Goal: Task Accomplishment & Management: Complete application form

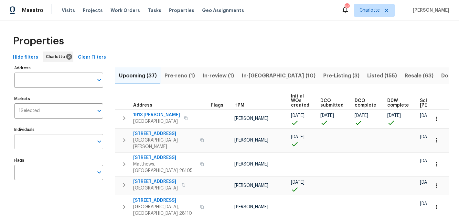
click at [55, 137] on input "Individuals" at bounding box center [53, 141] width 79 height 15
type input "[PERSON_NAME]"
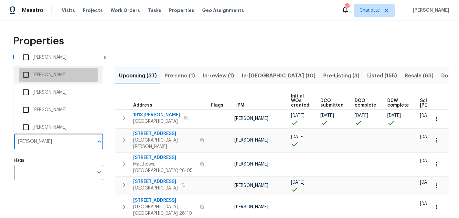
click at [66, 71] on li "[PERSON_NAME]" at bounding box center [58, 75] width 79 height 14
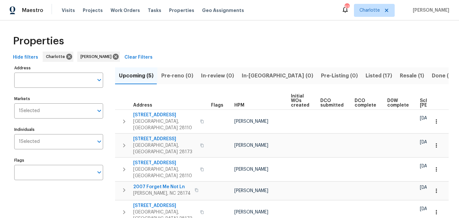
click at [366, 73] on span "Listed (17)" at bounding box center [379, 75] width 27 height 9
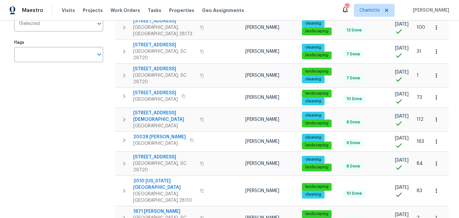
scroll to position [118, 0]
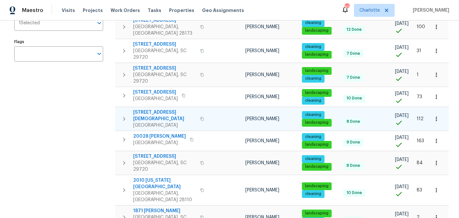
click at [171, 109] on span "7308 Pleasant Hill Church Rd" at bounding box center [164, 115] width 63 height 13
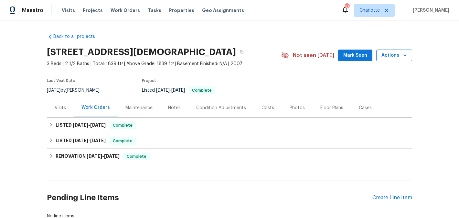
click at [400, 55] on span "Actions" at bounding box center [394, 55] width 26 height 8
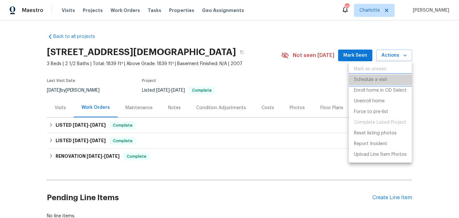
click at [386, 79] on p "Schedule a visit" at bounding box center [370, 79] width 33 height 7
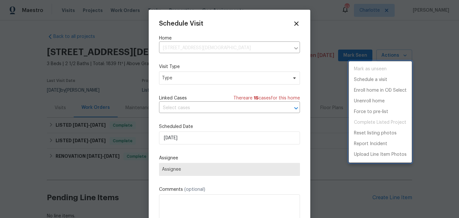
click at [217, 83] on div at bounding box center [229, 109] width 459 height 218
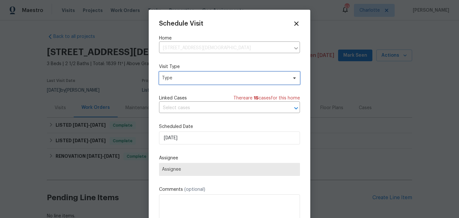
click at [218, 79] on span "Type" at bounding box center [225, 78] width 126 height 6
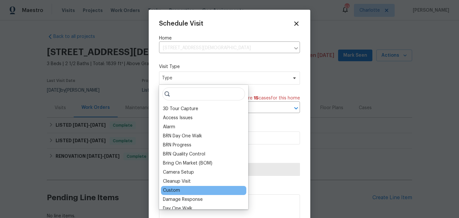
click at [185, 190] on div "Custom" at bounding box center [203, 190] width 85 height 9
click at [182, 188] on div "Custom" at bounding box center [203, 190] width 85 height 9
click at [177, 190] on div "Custom" at bounding box center [171, 190] width 17 height 6
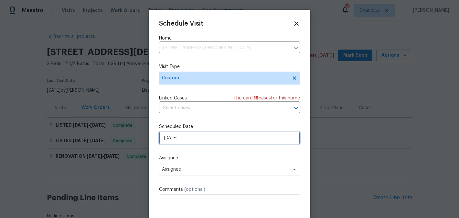
click at [215, 134] on input "[DATE]" at bounding box center [229, 137] width 141 height 13
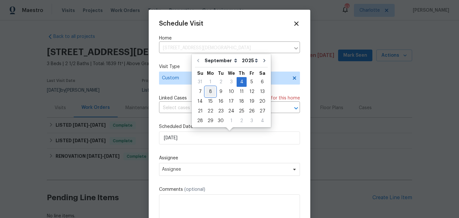
click at [209, 94] on div "8" at bounding box center [210, 91] width 10 height 9
type input "9/8/2025"
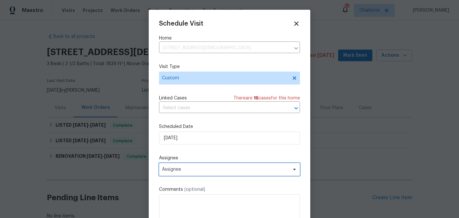
click at [218, 173] on span "Assignee" at bounding box center [229, 169] width 141 height 13
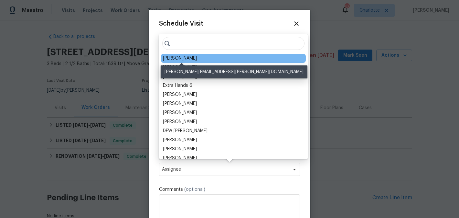
click at [194, 59] on div "[PERSON_NAME]" at bounding box center [180, 58] width 34 height 6
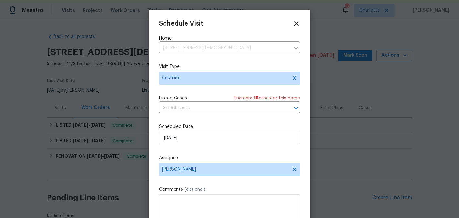
scroll to position [12, 0]
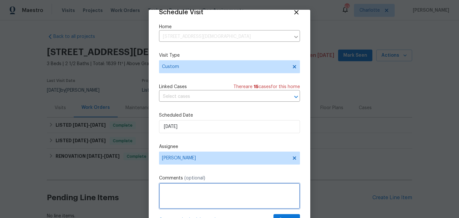
click at [239, 199] on textarea at bounding box center [229, 196] width 141 height 26
type textarea "remove stickers"
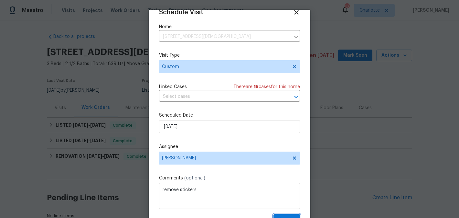
click at [288, 215] on button "Create" at bounding box center [286, 220] width 27 height 12
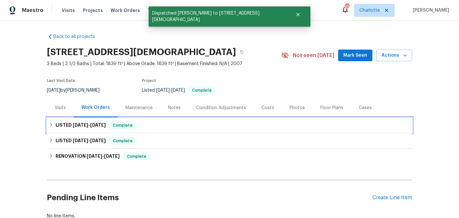
click at [96, 125] on span "9/3/25" at bounding box center [98, 124] width 16 height 5
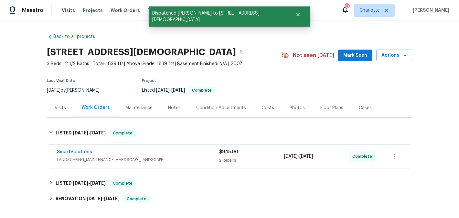
click at [68, 154] on span "SmartSolutions" at bounding box center [74, 151] width 35 height 6
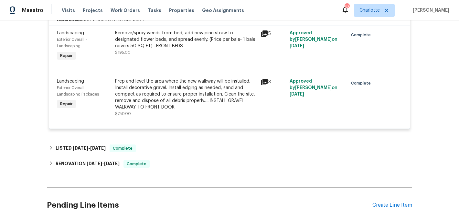
scroll to position [162, 0]
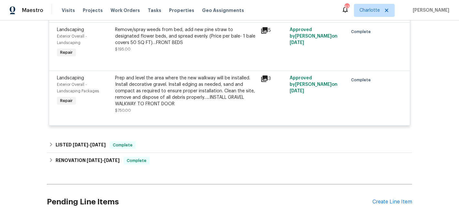
click at [176, 101] on div "Prep and level the area where the new walkway will be installed. Install decora…" at bounding box center [186, 91] width 142 height 32
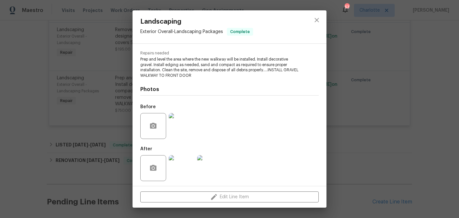
scroll to position [64, 0]
click at [208, 163] on img at bounding box center [210, 166] width 26 height 26
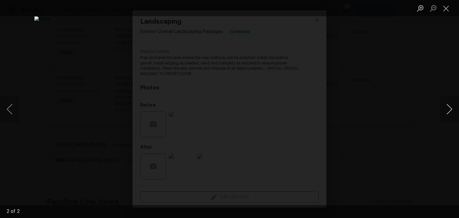
click at [453, 111] on button "Next image" at bounding box center [449, 109] width 19 height 26
click at [7, 110] on button "Previous image" at bounding box center [9, 109] width 19 height 26
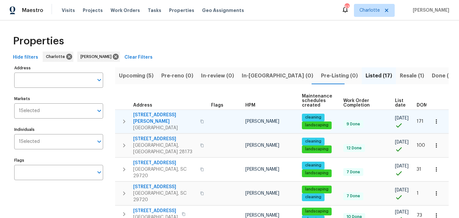
click at [150, 114] on span "[STREET_ADDRESS][PERSON_NAME]" at bounding box center [164, 118] width 63 height 13
click at [129, 115] on button "button" at bounding box center [124, 121] width 13 height 19
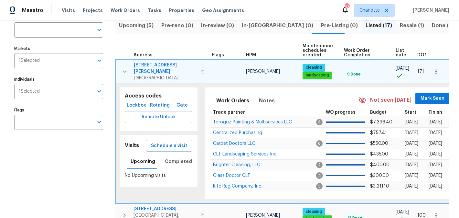
scroll to position [49, 0]
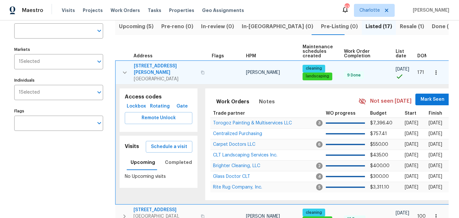
click at [440, 65] on button "button" at bounding box center [436, 72] width 14 height 14
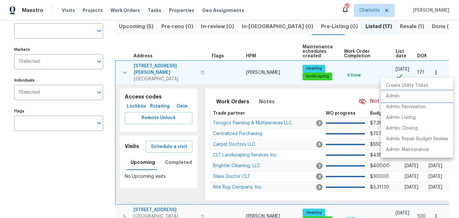
click at [401, 95] on li "Admin" at bounding box center [417, 96] width 72 height 11
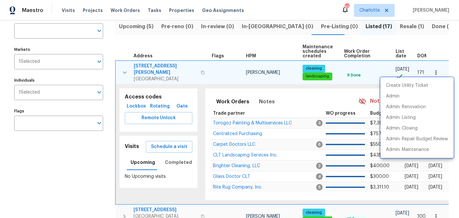
click at [154, 64] on div at bounding box center [229, 109] width 459 height 218
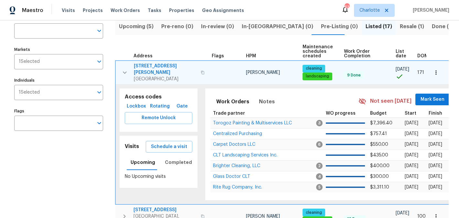
click at [156, 65] on span "5006 Brodie Ln" at bounding box center [165, 69] width 63 height 13
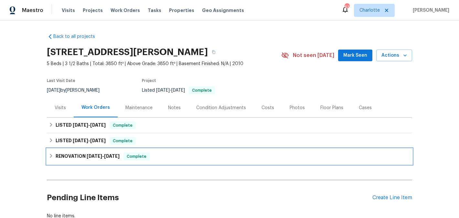
click at [209, 154] on div "RENOVATION 3/4/25 - 3/19/25 Complete" at bounding box center [229, 156] width 361 height 8
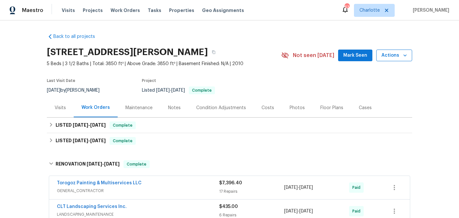
click at [394, 55] on span "Actions" at bounding box center [394, 55] width 26 height 8
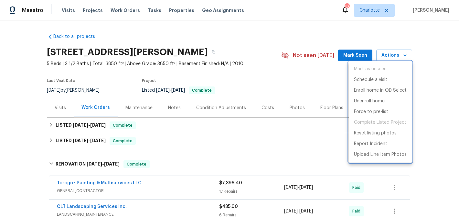
click at [320, 35] on div at bounding box center [229, 109] width 459 height 218
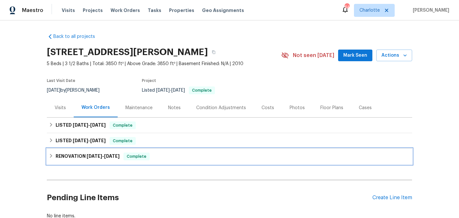
click at [91, 157] on span "[DATE]" at bounding box center [95, 156] width 16 height 5
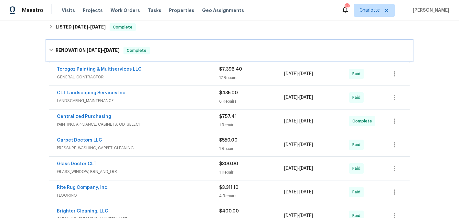
scroll to position [119, 0]
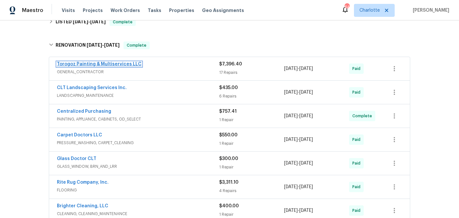
click at [90, 62] on link "Torogoz Painting & Multiservices LLC" at bounding box center [99, 64] width 85 height 5
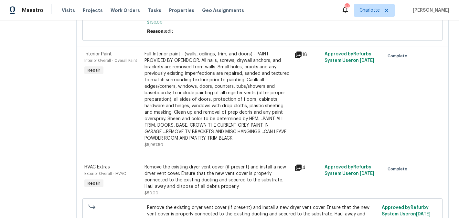
scroll to position [256, 0]
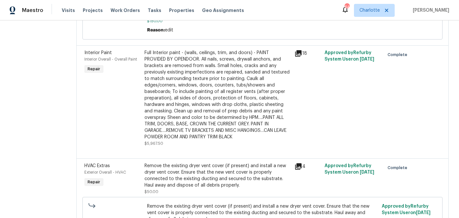
click at [301, 55] on icon at bounding box center [298, 53] width 8 height 8
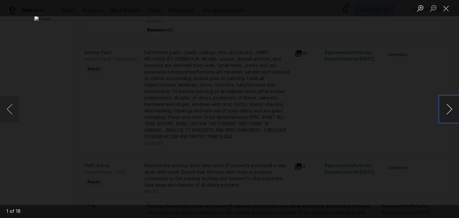
click at [450, 108] on button "Next image" at bounding box center [449, 109] width 19 height 26
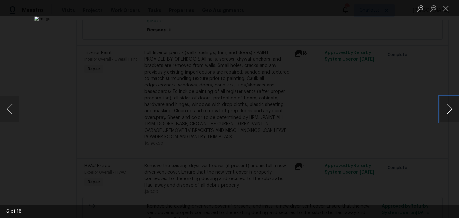
click at [450, 108] on button "Next image" at bounding box center [449, 109] width 19 height 26
click at [445, 10] on button "Close lightbox" at bounding box center [446, 8] width 13 height 11
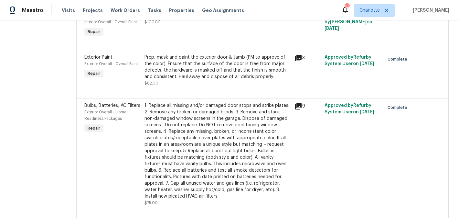
scroll to position [780, 0]
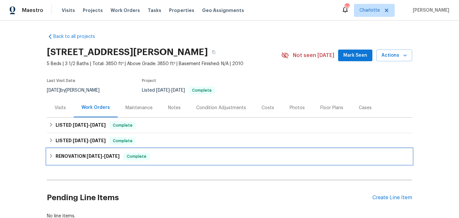
click at [92, 153] on h6 "RENOVATION 3/4/25 - 3/19/25" at bounding box center [88, 156] width 64 height 8
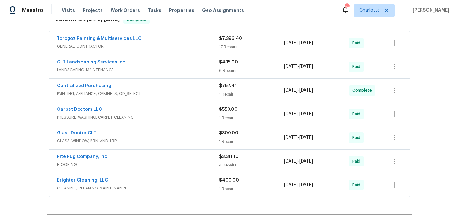
scroll to position [145, 0]
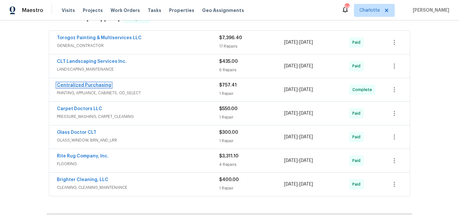
click at [85, 83] on link "Centralized Purchasing" at bounding box center [84, 85] width 54 height 5
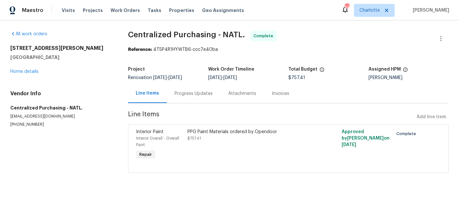
click at [224, 141] on div "PPG Paint Materials ordered by Opendoor $757.41" at bounding box center [249, 134] width 125 height 13
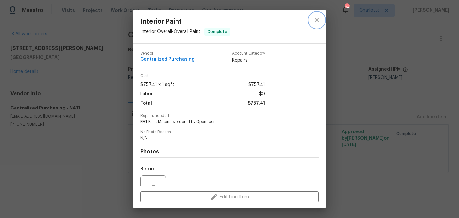
click at [317, 16] on icon "close" at bounding box center [317, 20] width 8 height 8
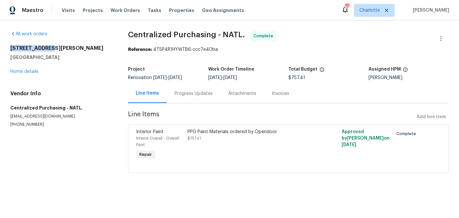
drag, startPoint x: 54, startPoint y: 49, endPoint x: 1, endPoint y: 47, distance: 53.0
click at [1, 47] on div "All work orders 5006 Brodie Ln Fort Mill, SC 29707 Home details Vendor Info Cen…" at bounding box center [229, 105] width 459 height 170
copy h2 "[STREET_ADDRESS][PERSON_NAME]"
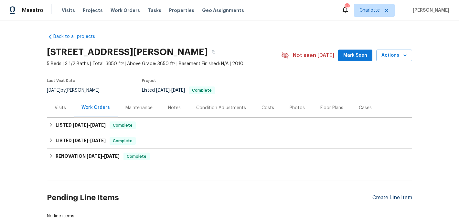
click at [395, 195] on div "Create Line Item" at bounding box center [392, 197] width 40 height 6
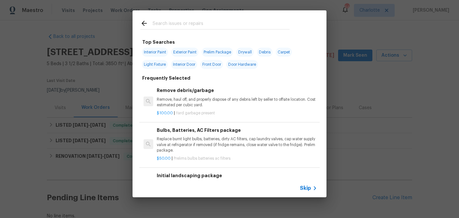
click at [202, 22] on input "text" at bounding box center [221, 24] width 137 height 10
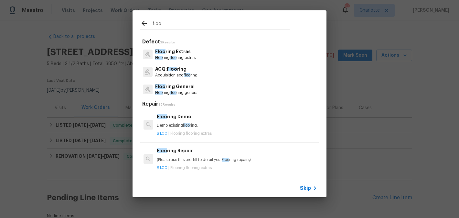
type input "floo"
click at [200, 88] on div "Floo ring General Floo ring floo ring general" at bounding box center [229, 88] width 178 height 17
click at [195, 88] on p "Floo ring General" at bounding box center [176, 86] width 43 height 7
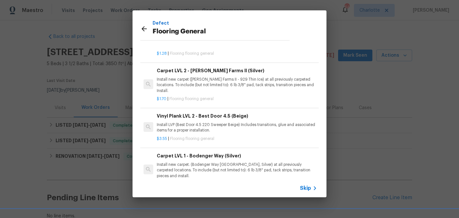
scroll to position [44, 0]
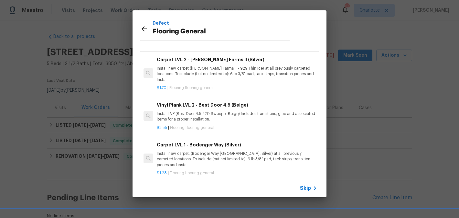
click at [239, 152] on p "Install new carpet. (Bodenger Way 945 Winter Ash, Silver) at all previously car…" at bounding box center [237, 159] width 160 height 16
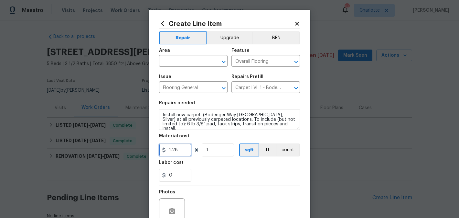
click at [183, 154] on input "1.28" at bounding box center [175, 149] width 32 height 13
type input "1.45"
click at [199, 59] on input "text" at bounding box center [184, 62] width 50 height 10
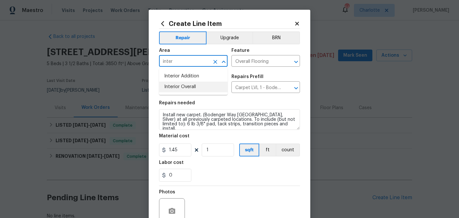
click at [200, 86] on li "Interior Overall" at bounding box center [193, 86] width 69 height 11
type input "Interior Overall"
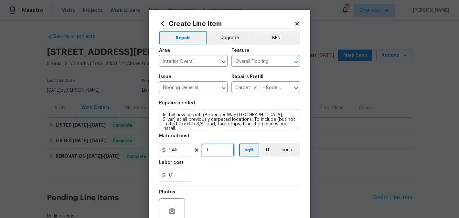
click at [215, 153] on input "1" at bounding box center [218, 149] width 32 height 13
type input "1700"
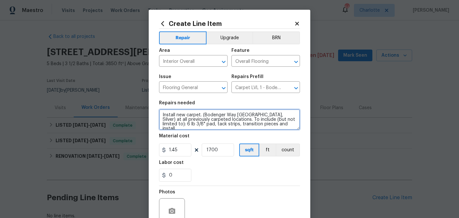
click at [279, 127] on textarea "Install new carpet. (Bodenger Way 945 Winter Ash, Silver) at all previously car…" at bounding box center [229, 119] width 141 height 21
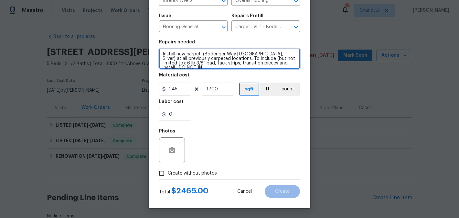
scroll to position [1, 0]
type textarea "Install new carpet. (Bodenger Way 945 Winter Ash, Silver) at all previously car…"
click at [172, 172] on span "Create without photos" at bounding box center [192, 173] width 49 height 7
click at [168, 172] on input "Create without photos" at bounding box center [161, 173] width 12 height 12
checkbox input "true"
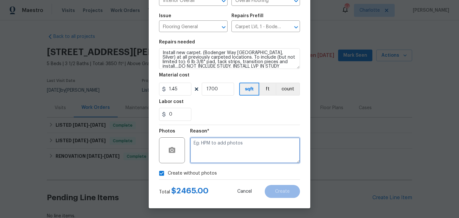
click at [205, 155] on textarea at bounding box center [245, 150] width 110 height 26
type textarea "edit"
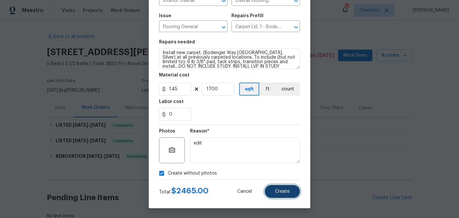
click at [280, 191] on span "Create" at bounding box center [282, 191] width 15 height 5
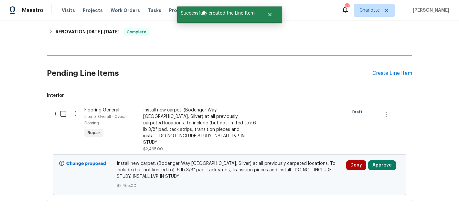
scroll to position [145, 0]
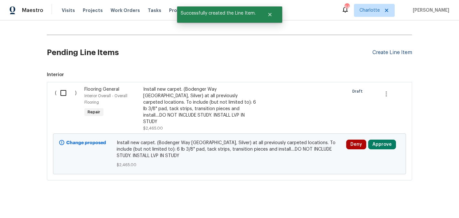
click at [391, 55] on div "Create Line Item" at bounding box center [392, 52] width 40 height 6
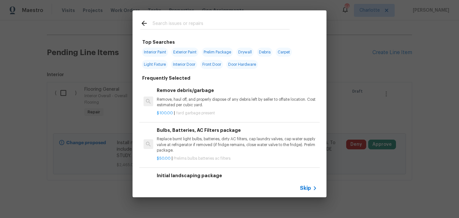
click at [110, 66] on div "Top Searches Interior Paint Exterior Paint Prelim Package Drywall Debris Carpet…" at bounding box center [229, 103] width 459 height 207
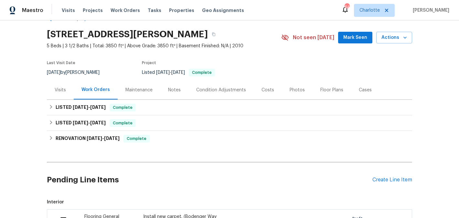
scroll to position [0, 0]
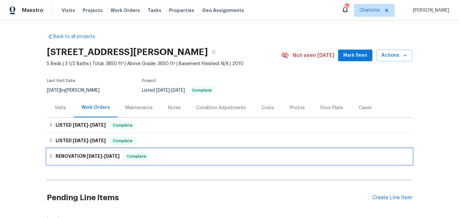
click at [99, 157] on span "3/4/25" at bounding box center [95, 156] width 16 height 5
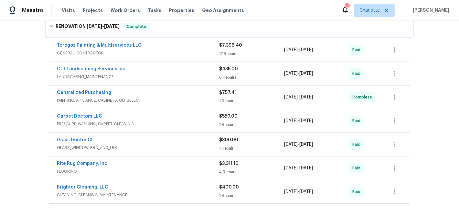
scroll to position [139, 0]
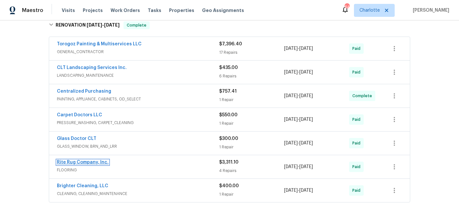
click at [84, 163] on link "Rite Rug Company, Inc." at bounding box center [83, 162] width 52 height 5
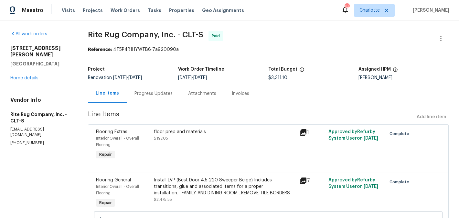
click at [148, 94] on div "Progress Updates" at bounding box center [153, 93] width 38 height 6
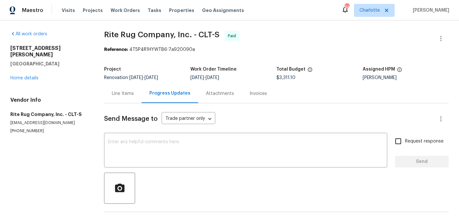
click at [125, 89] on div "Line Items" at bounding box center [122, 93] width 37 height 19
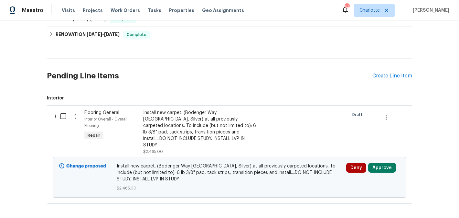
scroll to position [124, 0]
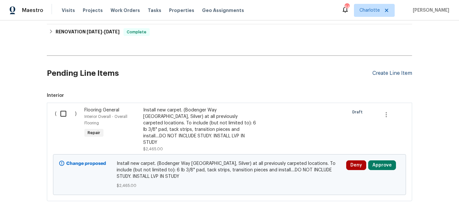
click at [394, 75] on div "Create Line Item" at bounding box center [392, 73] width 40 height 6
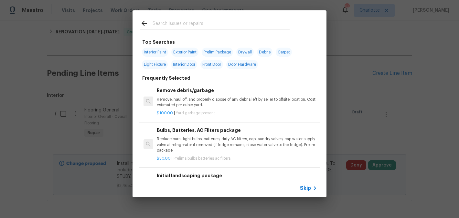
click at [209, 27] on input "text" at bounding box center [221, 24] width 137 height 10
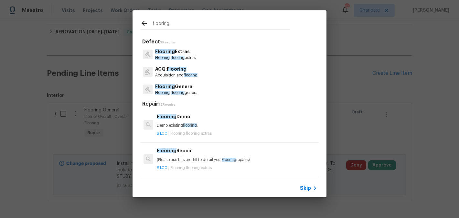
type input "flooring"
click at [194, 90] on p "Flooring flooring general" at bounding box center [176, 92] width 43 height 5
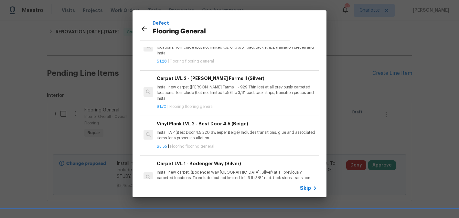
scroll to position [44, 0]
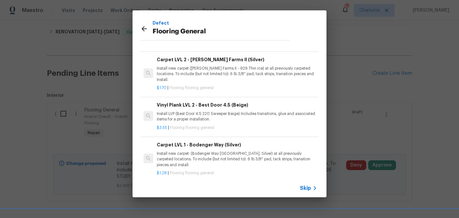
click at [244, 111] on p "Install LVP (Best Door 4.5 220 Sweeper Beige) Includes transitions, glue and as…" at bounding box center [237, 116] width 160 height 11
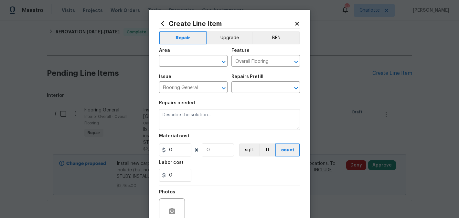
type input "Vinyl Plank LVL 2 - Best Door 4.5 (Beige) $3.55"
type textarea "Install LVP (Best Door 4.5 220 Sweeper Beige) Includes transitions, glue and as…"
type input "3.55"
type input "1"
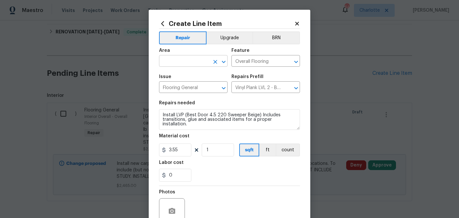
click at [195, 58] on input "text" at bounding box center [184, 62] width 50 height 10
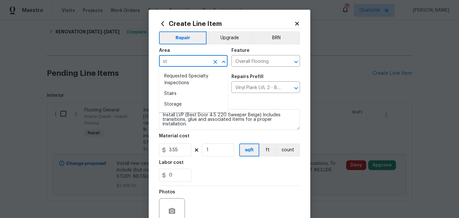
type input "s"
click at [191, 88] on li "Interior Overall" at bounding box center [193, 86] width 69 height 11
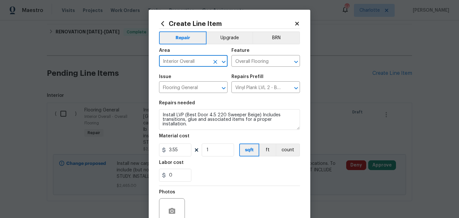
type input "Interior Overall"
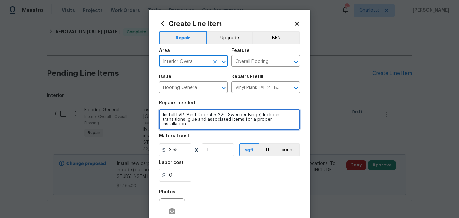
click at [297, 122] on textarea "Install LVP (Best Door 4.5 220 Sweeper Beige) Includes transitions, glue and as…" at bounding box center [229, 119] width 141 height 21
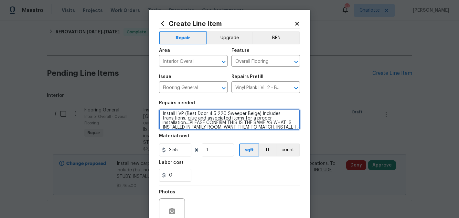
scroll to position [6, 0]
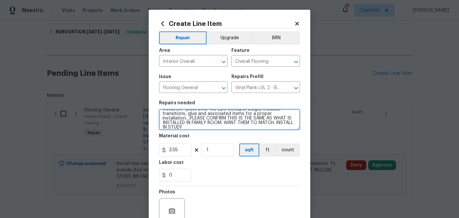
type textarea "Install LVP (Best Door 4.5 220 Sweeper Beige) Includes transitions, glue and as…"
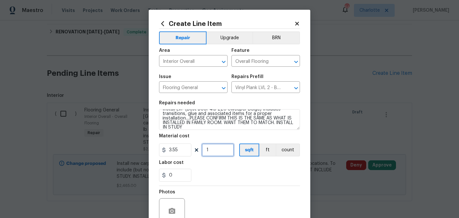
click at [214, 148] on input "1" at bounding box center [218, 149] width 32 height 13
click at [181, 150] on input "3.55" at bounding box center [175, 149] width 32 height 13
type input "4.5"
click at [223, 148] on input "1" at bounding box center [218, 149] width 32 height 13
type input "200"
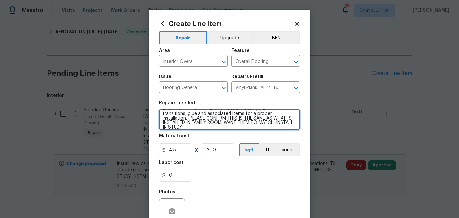
click at [230, 128] on textarea "Install LVP (Best Door 4.5 220 Sweeper Beige) Includes transitions, glue and as…" at bounding box center [229, 119] width 141 height 21
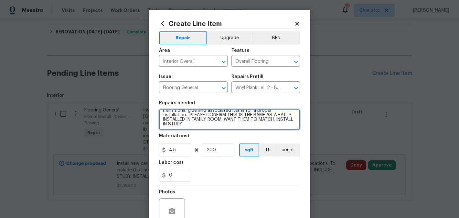
scroll to position [61, 0]
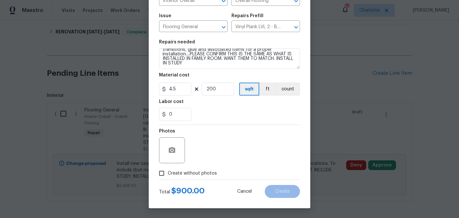
click at [174, 175] on span "Create without photos" at bounding box center [192, 173] width 49 height 7
click at [168, 175] on input "Create without photos" at bounding box center [161, 173] width 12 height 12
checkbox input "true"
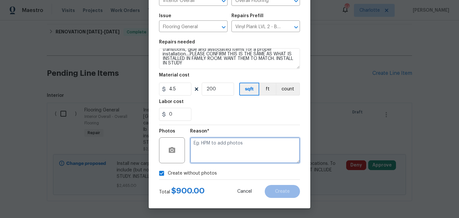
click at [223, 140] on textarea at bounding box center [245, 150] width 110 height 26
type textarea "edit"
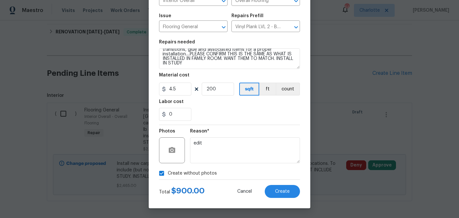
click at [247, 116] on div "0" at bounding box center [229, 114] width 141 height 13
click at [288, 194] on button "Create" at bounding box center [282, 191] width 35 height 13
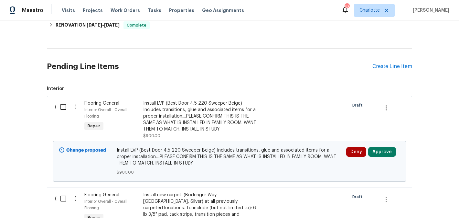
scroll to position [129, 0]
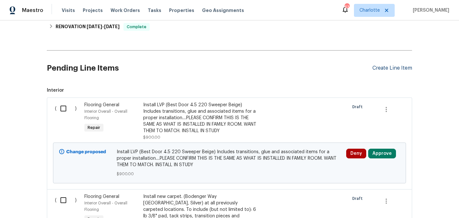
click at [392, 70] on div "Create Line Item" at bounding box center [392, 68] width 40 height 6
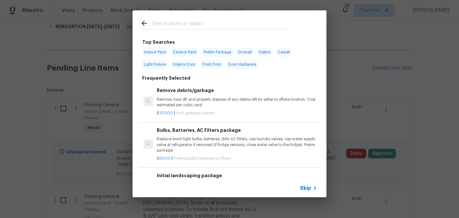
click at [217, 24] on input "text" at bounding box center [221, 24] width 137 height 10
click at [158, 54] on span "Interior Paint" at bounding box center [155, 52] width 26 height 9
type input "Interior Paint"
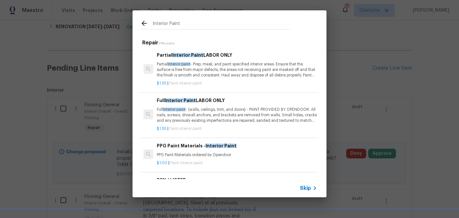
scroll to position [0, 0]
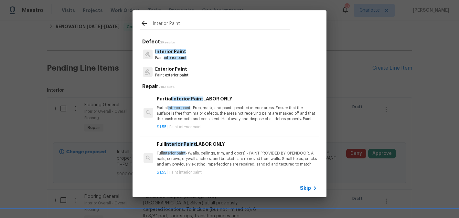
click at [234, 112] on p "Partial Interior paint - Prep, mask, and paint specified interior areas. Ensure…" at bounding box center [237, 113] width 160 height 16
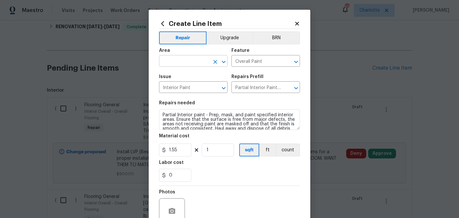
click at [196, 63] on input "text" at bounding box center [184, 62] width 50 height 10
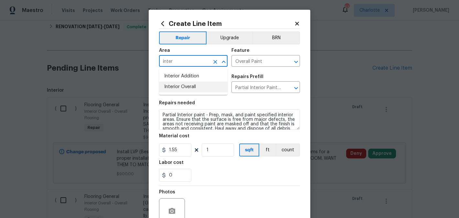
click at [183, 87] on li "Interior Overall" at bounding box center [193, 86] width 69 height 11
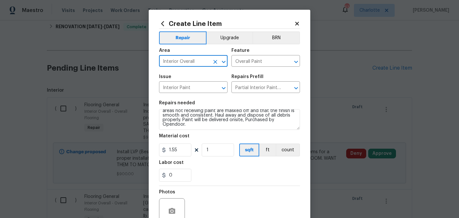
scroll to position [14, 0]
type input "Interior Overall"
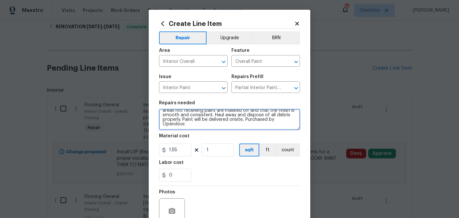
click at [222, 125] on textarea "Partial Interior paint - Prep, mask, and paint specified interior areas. Ensure…" at bounding box center [229, 119] width 141 height 21
type textarea "Partial Interior paint - Prep, mask, and paint specified interior areas. Ensure…"
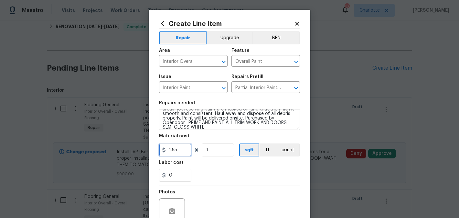
click at [181, 150] on input "1.55" at bounding box center [175, 149] width 32 height 13
type input "0.5"
click at [214, 153] on input "1" at bounding box center [218, 149] width 32 height 13
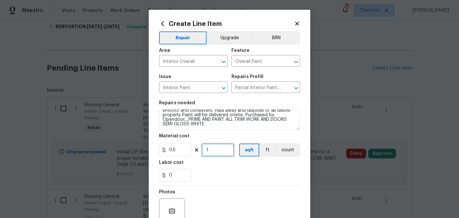
scroll to position [61, 0]
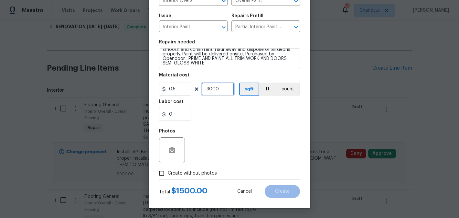
type input "3000"
click at [185, 176] on span "Create without photos" at bounding box center [192, 173] width 49 height 7
click at [168, 176] on input "Create without photos" at bounding box center [161, 173] width 12 height 12
checkbox input "true"
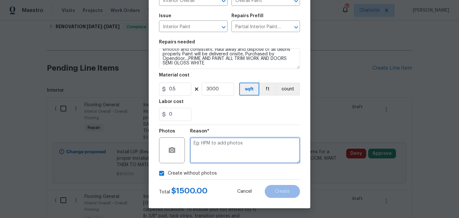
click at [220, 154] on textarea at bounding box center [245, 150] width 110 height 26
type textarea "edit"
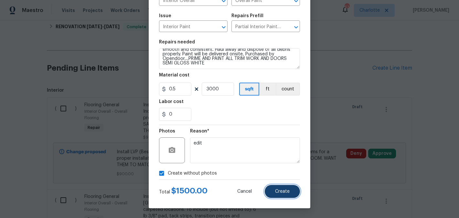
click at [293, 192] on button "Create" at bounding box center [282, 191] width 35 height 13
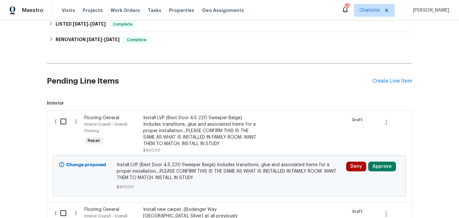
scroll to position [126, 0]
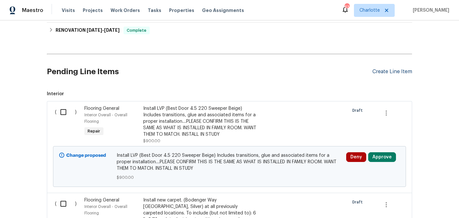
click at [393, 71] on div "Create Line Item" at bounding box center [392, 72] width 40 height 6
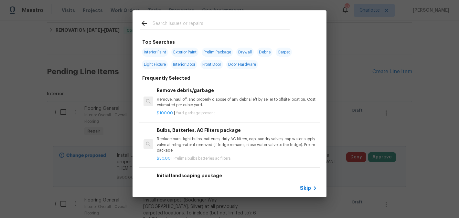
click at [204, 24] on input "text" at bounding box center [221, 24] width 137 height 10
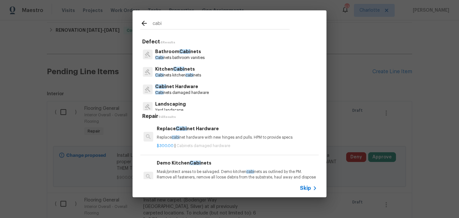
type input "cabi"
click at [198, 68] on p "Kitchen Cabi nets" at bounding box center [178, 69] width 46 height 7
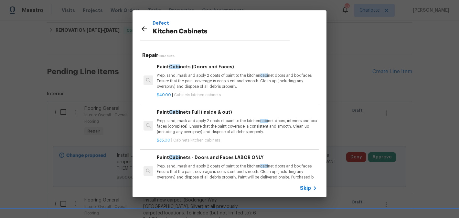
scroll to position [449, 0]
click at [239, 116] on div "Paint Cabi nets Full (inside & out) Prep, sand, mask and apply 2 coats of paint…" at bounding box center [237, 121] width 160 height 27
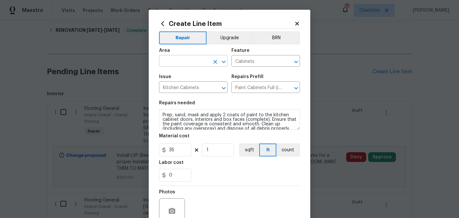
click at [190, 62] on input "text" at bounding box center [184, 62] width 50 height 10
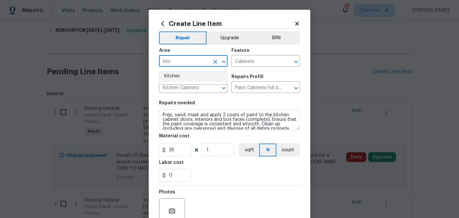
click at [188, 80] on li "Kitchen" at bounding box center [193, 76] width 69 height 11
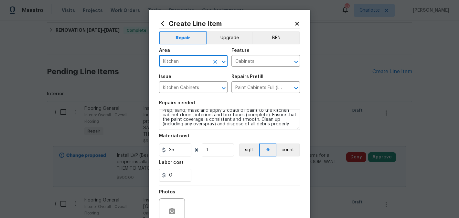
type input "Kitchen"
click at [180, 151] on input "35" at bounding box center [175, 149] width 32 height 13
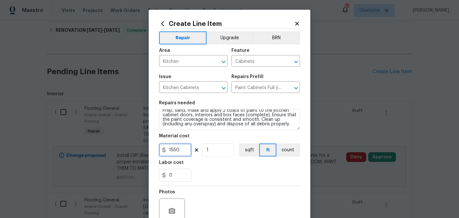
type input "1550"
click at [217, 147] on input "1" at bounding box center [218, 149] width 32 height 13
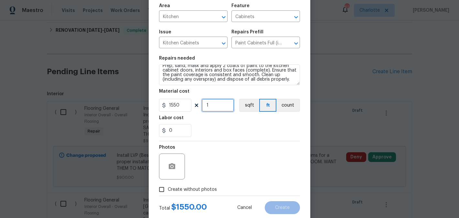
scroll to position [61, 0]
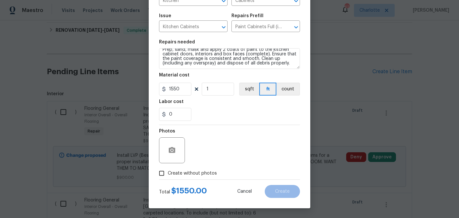
click at [169, 175] on span "Create without photos" at bounding box center [192, 173] width 49 height 7
click at [168, 175] on input "Create without photos" at bounding box center [161, 173] width 12 height 12
checkbox input "true"
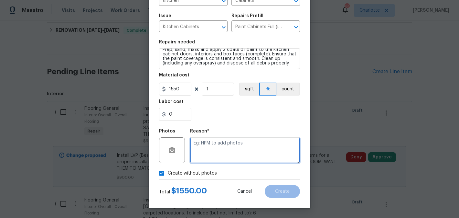
click at [209, 152] on textarea at bounding box center [245, 150] width 110 height 26
type textarea "edit"
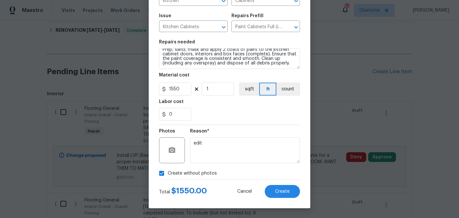
click at [243, 122] on section "Repairs needed Prep, sand, mask and apply 2 coats of paint to the kitchen cabin…" at bounding box center [229, 80] width 141 height 89
click at [284, 195] on button "Create" at bounding box center [282, 191] width 35 height 13
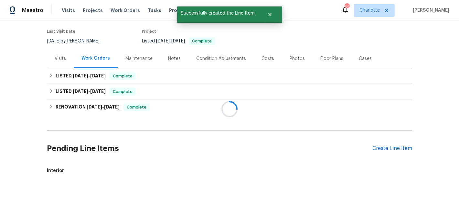
scroll to position [126, 0]
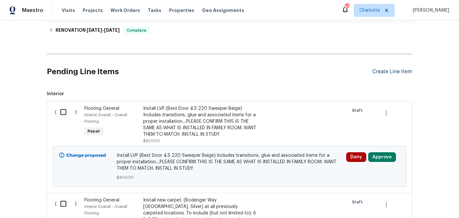
click at [377, 71] on div "Create Line Item" at bounding box center [392, 72] width 40 height 6
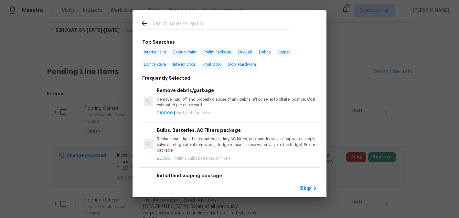
click at [215, 23] on input "text" at bounding box center [221, 24] width 137 height 10
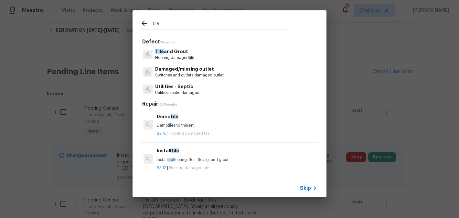
type input "tile"
click at [204, 52] on div "Tile and Grout Flooring damaged tile" at bounding box center [229, 54] width 178 height 17
click at [194, 54] on p "Tile and Grout" at bounding box center [174, 51] width 39 height 7
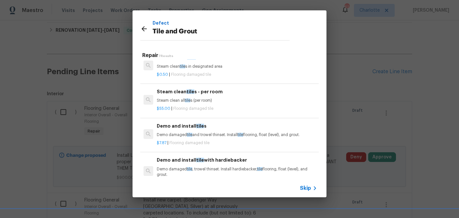
scroll to position [84, 0]
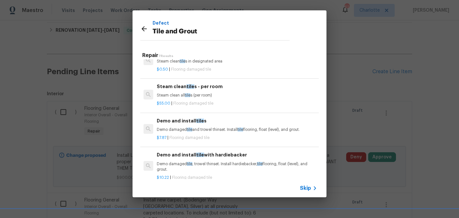
click at [223, 127] on p "Demo damaged tile and trowel thinset. Install tile flooring, float (level), and…" at bounding box center [237, 129] width 160 height 5
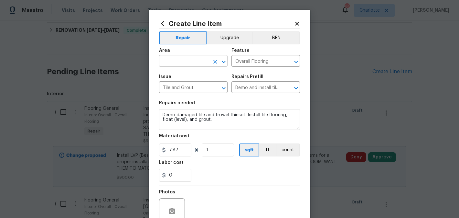
click at [191, 63] on input "text" at bounding box center [184, 62] width 50 height 10
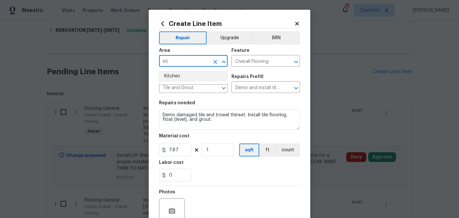
click at [185, 78] on li "Kitchen" at bounding box center [193, 76] width 69 height 11
type input "Kitchen"
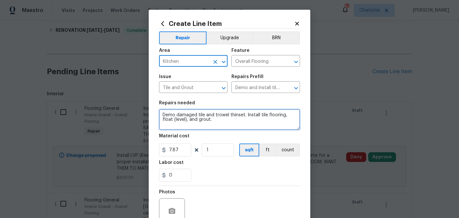
click at [220, 123] on textarea "Demo damaged tile and trowel thinset. Install tile flooring, float (level), and…" at bounding box center [229, 119] width 141 height 21
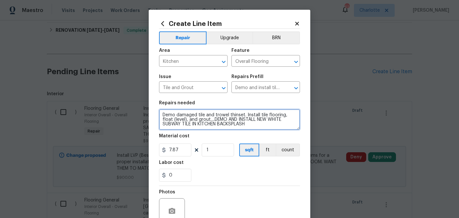
type textarea "Demo damaged tile and trowel thinset. Install tile flooring, float (level), and…"
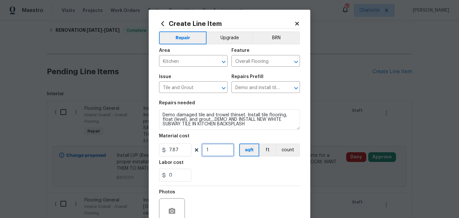
click at [218, 151] on input "1" at bounding box center [218, 149] width 32 height 13
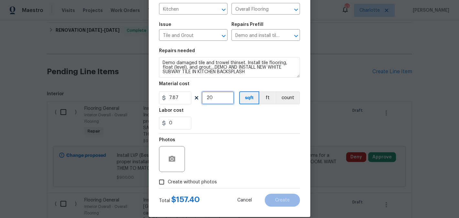
scroll to position [61, 0]
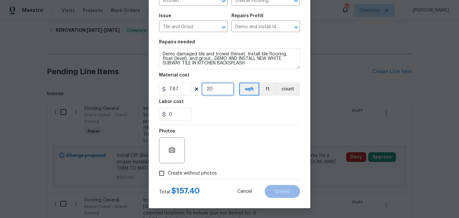
type input "20"
click at [182, 88] on input "7.87" at bounding box center [175, 88] width 32 height 13
type input "0"
click at [218, 90] on input "20" at bounding box center [218, 88] width 32 height 13
type input "1"
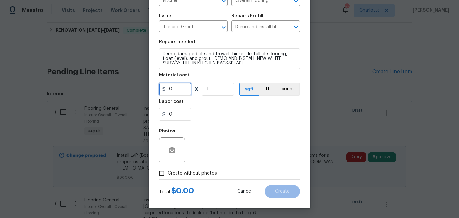
click at [184, 89] on input "0" at bounding box center [175, 88] width 32 height 13
type input "1450"
click at [218, 89] on input "1" at bounding box center [218, 88] width 32 height 13
click at [180, 170] on span "Create without photos" at bounding box center [192, 173] width 49 height 7
click at [168, 170] on input "Create without photos" at bounding box center [161, 173] width 12 height 12
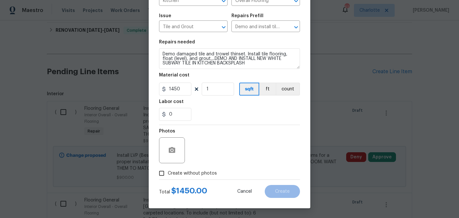
checkbox input "true"
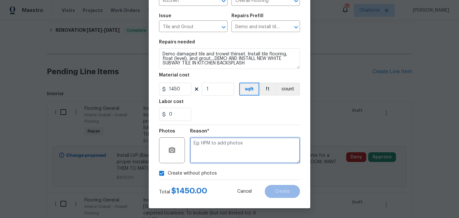
click at [204, 151] on textarea at bounding box center [245, 150] width 110 height 26
type textarea "edit"
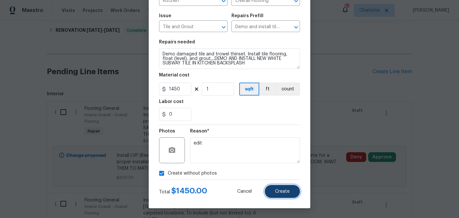
click at [278, 192] on span "Create" at bounding box center [282, 191] width 15 height 5
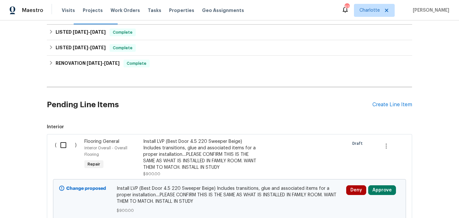
scroll to position [105, 0]
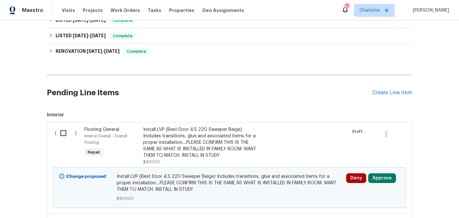
click at [65, 133] on input "checkbox" at bounding box center [66, 133] width 18 height 14
checkbox input "true"
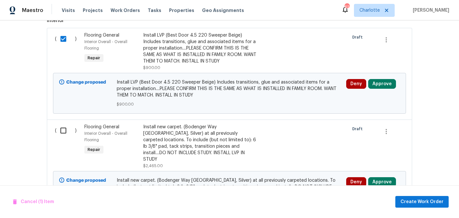
scroll to position [201, 0]
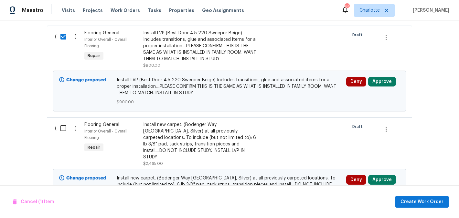
click at [62, 132] on input "checkbox" at bounding box center [66, 128] width 18 height 14
checkbox input "true"
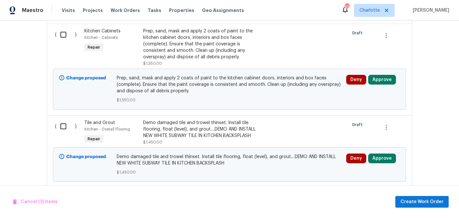
scroll to position [518, 0]
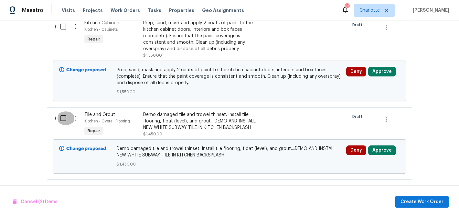
click at [66, 116] on input "checkbox" at bounding box center [66, 118] width 18 height 14
checkbox input "true"
click at [404, 196] on button "Create Work Order" at bounding box center [421, 202] width 53 height 12
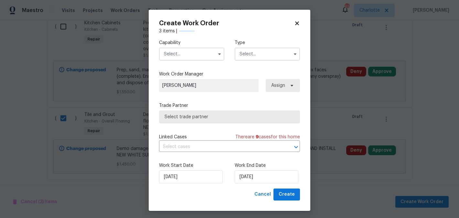
checkbox input "false"
click at [198, 55] on input "text" at bounding box center [191, 54] width 65 height 13
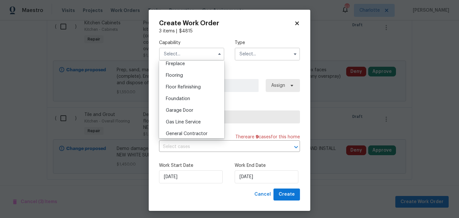
scroll to position [244, 0]
click at [179, 75] on span "Flooring" at bounding box center [174, 74] width 17 height 5
type input "Flooring"
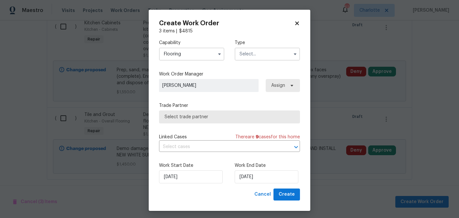
click at [259, 48] on input "text" at bounding box center [267, 54] width 65 height 13
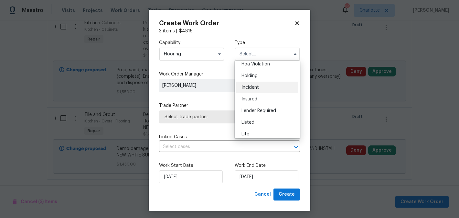
scroll to position [16, 0]
click at [256, 118] on div "Listed" at bounding box center [267, 122] width 62 height 12
type input "Listed"
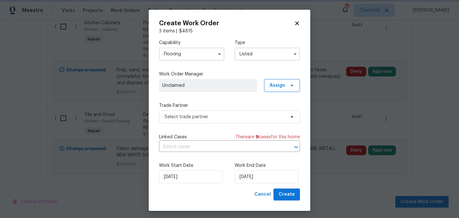
scroll to position [0, 0]
click at [276, 83] on span "Assign" at bounding box center [278, 85] width 16 height 6
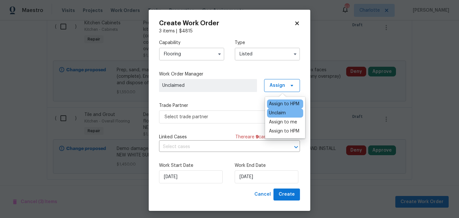
click at [278, 103] on div "Assign to HPM" at bounding box center [284, 104] width 30 height 6
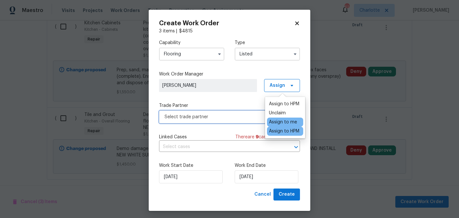
click at [235, 115] on span "Select trade partner" at bounding box center [225, 116] width 121 height 6
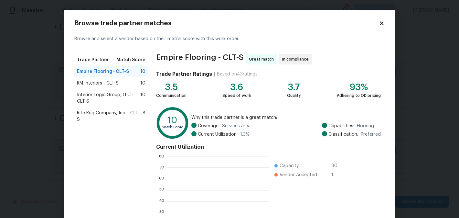
scroll to position [90, 101]
click at [108, 111] on span "Rite Rug Company, Inc. - CLT-S" at bounding box center [110, 116] width 66 height 13
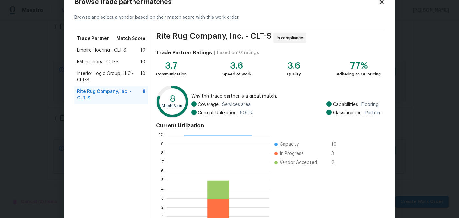
scroll to position [68, 0]
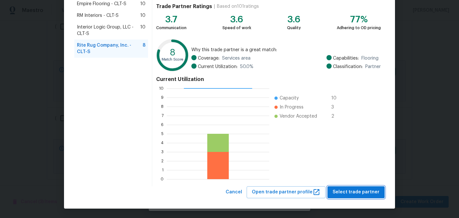
click at [344, 189] on span "Select trade partner" at bounding box center [356, 192] width 47 height 8
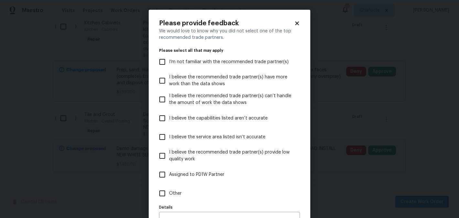
scroll to position [0, 0]
click at [179, 193] on span "Other" at bounding box center [175, 193] width 13 height 7
click at [169, 193] on input "Other" at bounding box center [162, 193] width 14 height 14
checkbox input "true"
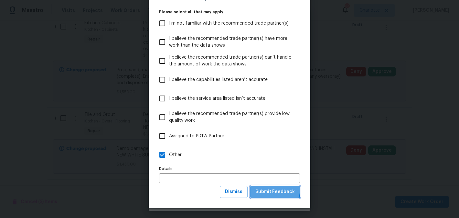
click at [275, 189] on span "Submit Feedback" at bounding box center [274, 191] width 39 height 8
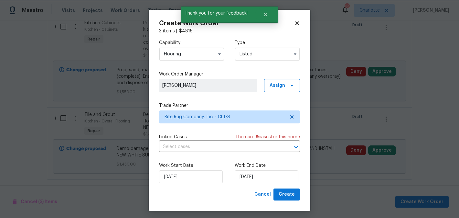
scroll to position [0, 0]
click at [265, 174] on input "9/4/2025" at bounding box center [267, 176] width 64 height 13
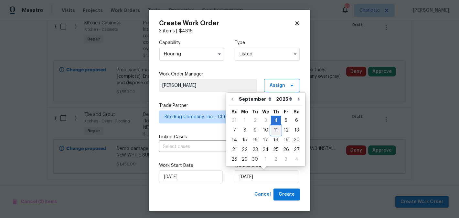
click at [274, 130] on div "11" at bounding box center [276, 129] width 10 height 9
type input "9/11/2025"
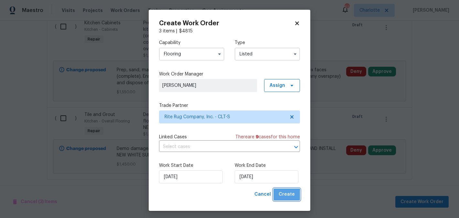
click at [288, 195] on span "Create" at bounding box center [287, 194] width 16 height 8
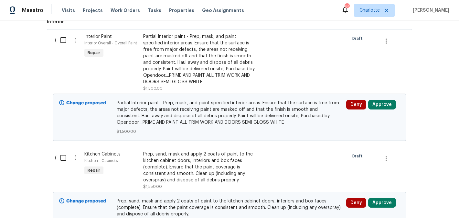
scroll to position [215, 0]
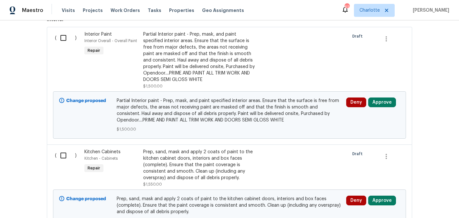
click at [63, 40] on input "checkbox" at bounding box center [66, 38] width 18 height 14
checkbox input "true"
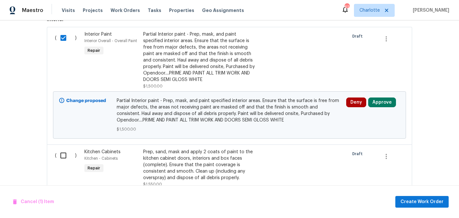
click at [70, 158] on input "checkbox" at bounding box center [66, 155] width 18 height 14
checkbox input "true"
click at [402, 205] on button "Create Work Order" at bounding box center [421, 202] width 53 height 12
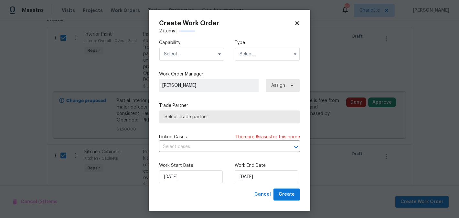
checkbox input "false"
click at [193, 53] on input "text" at bounding box center [191, 54] width 65 height 13
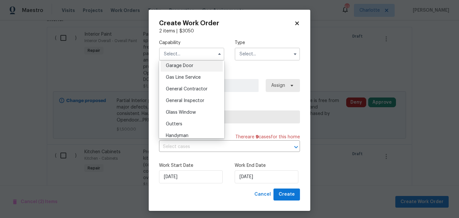
scroll to position [290, 0]
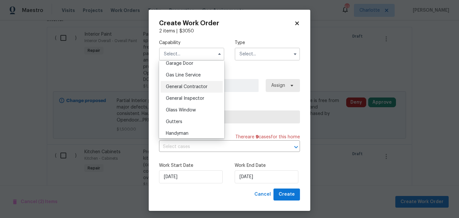
click at [191, 84] on div "General Contractor" at bounding box center [192, 87] width 62 height 12
type input "General Contractor"
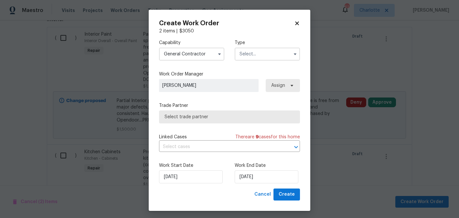
click at [253, 49] on input "text" at bounding box center [267, 54] width 65 height 13
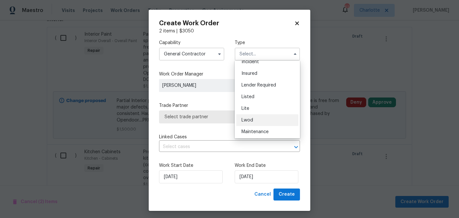
scroll to position [47, 0]
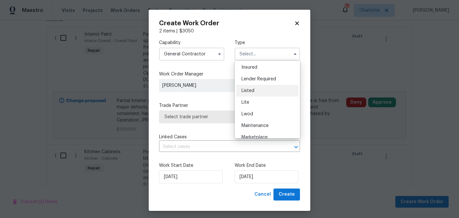
click at [260, 92] on div "Listed" at bounding box center [267, 91] width 62 height 12
type input "Listed"
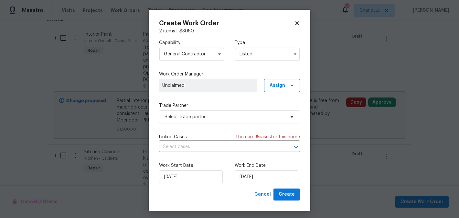
click at [282, 79] on div "Work Order Manager Unclaimed Assign" at bounding box center [229, 81] width 141 height 21
click at [282, 82] on span "Assign" at bounding box center [282, 85] width 36 height 13
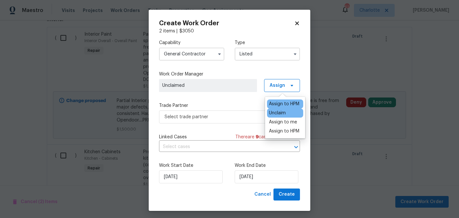
click at [282, 104] on div "Assign to HPM" at bounding box center [284, 104] width 30 height 6
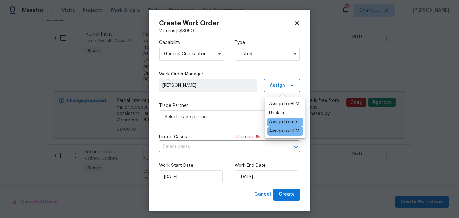
click at [275, 71] on label "Work Order Manager" at bounding box center [229, 74] width 141 height 6
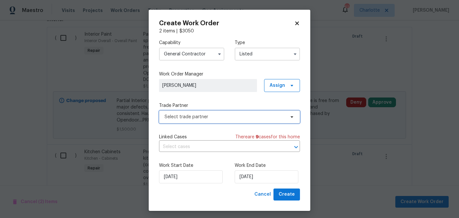
click at [235, 121] on span "Select trade partner" at bounding box center [229, 116] width 141 height 13
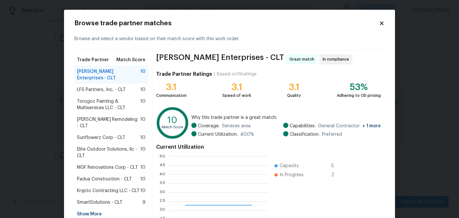
scroll to position [90, 101]
click at [123, 116] on span "Pino Remodeling - CLT" at bounding box center [108, 122] width 63 height 13
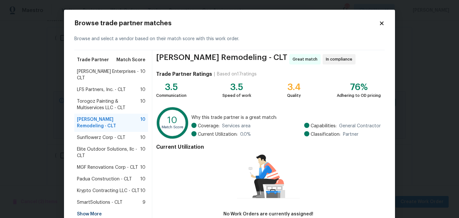
click at [122, 187] on span "Krypto Contracting LLC - CLT" at bounding box center [108, 190] width 63 height 6
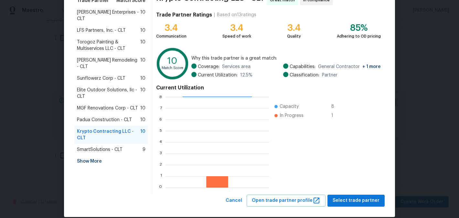
scroll to position [68, 0]
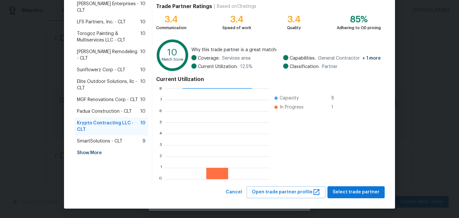
click at [127, 135] on div "SmartSolutions - CLT 9" at bounding box center [111, 141] width 74 height 12
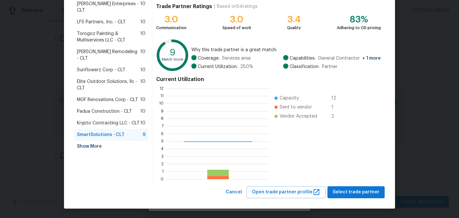
scroll to position [90, 102]
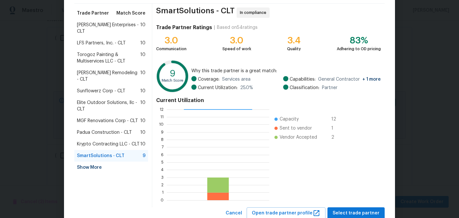
click at [122, 69] on span "Pino Remodeling - CLT" at bounding box center [108, 75] width 63 height 13
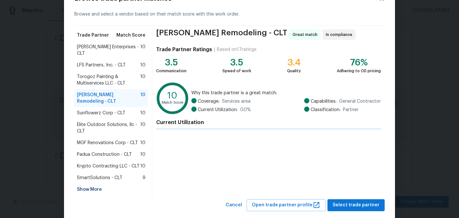
scroll to position [41, 0]
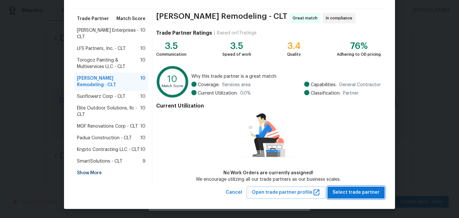
click at [356, 191] on span "Select trade partner" at bounding box center [356, 192] width 47 height 8
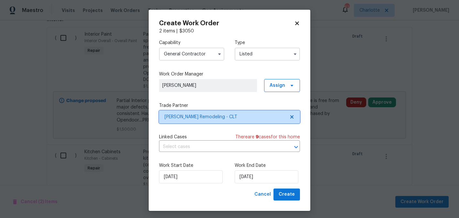
scroll to position [0, 0]
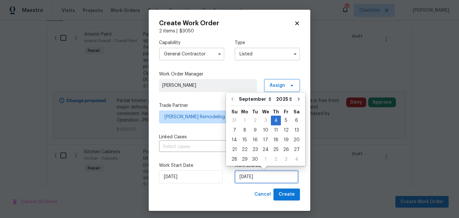
click at [271, 174] on input "9/4/2025" at bounding box center [267, 176] width 64 height 13
click at [266, 129] on div "10" at bounding box center [265, 129] width 11 height 9
type input "9/10/2025"
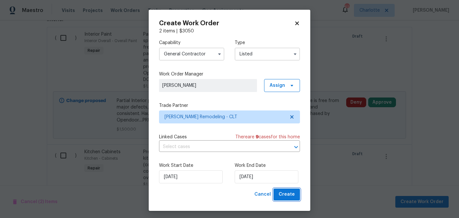
click at [290, 194] on span "Create" at bounding box center [287, 194] width 16 height 8
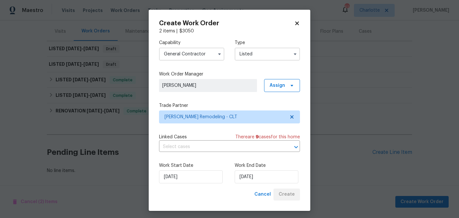
scroll to position [76, 0]
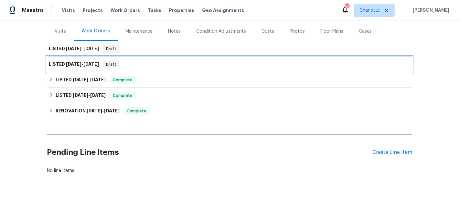
click at [155, 60] on div "LISTED 9/4/25 - 9/11/25 Draft" at bounding box center [229, 65] width 365 height 16
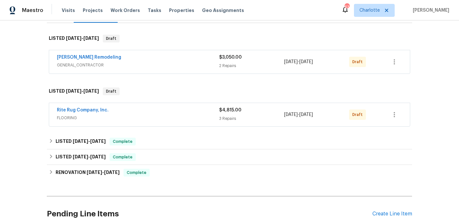
scroll to position [96, 0]
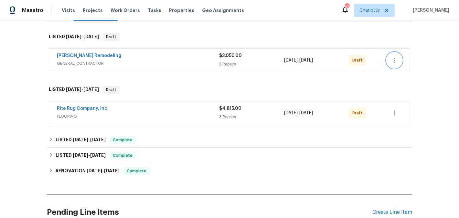
click at [395, 59] on icon "button" at bounding box center [394, 60] width 8 height 8
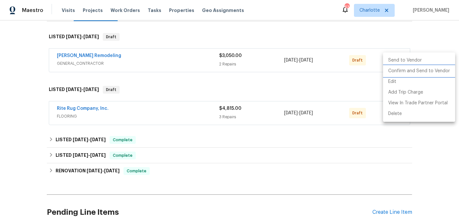
click at [401, 69] on li "Confirm and Send to Vendor" at bounding box center [419, 71] width 72 height 11
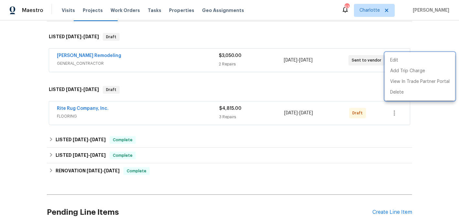
click at [396, 112] on div at bounding box center [229, 109] width 459 height 218
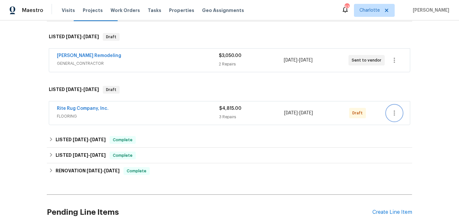
click at [395, 112] on icon "button" at bounding box center [394, 113] width 8 height 8
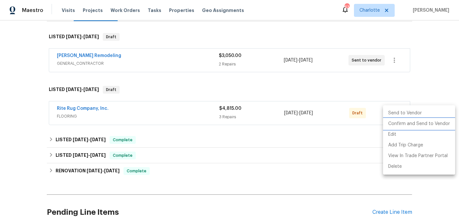
click at [395, 120] on li "Confirm and Send to Vendor" at bounding box center [419, 123] width 72 height 11
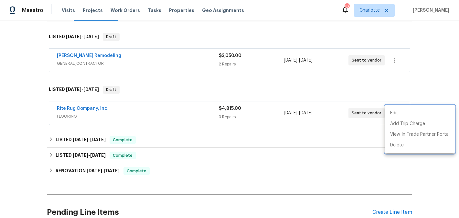
click at [303, 29] on div at bounding box center [229, 109] width 459 height 218
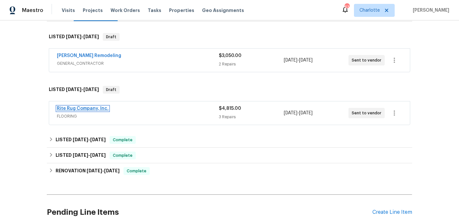
click at [89, 108] on link "Rite Rug Company, Inc." at bounding box center [83, 108] width 52 height 5
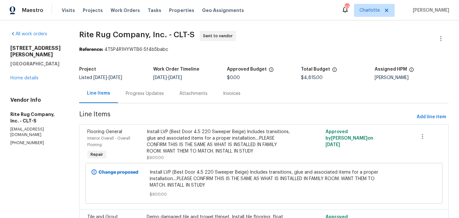
click at [156, 89] on div "Progress Updates" at bounding box center [145, 93] width 54 height 19
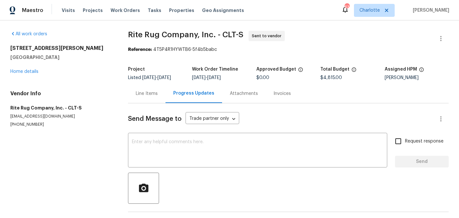
scroll to position [23, 0]
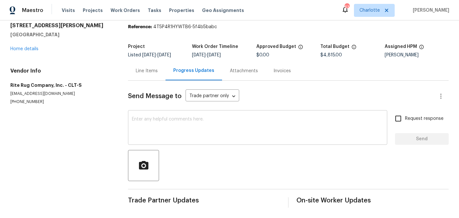
click at [176, 119] on textarea at bounding box center [257, 128] width 251 height 23
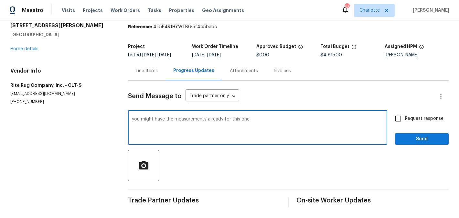
click at [277, 118] on textarea "you might have the measurements already for this one." at bounding box center [257, 128] width 251 height 23
type textarea "you might have the measurements already for this one. original install in march…"
click at [436, 116] on span "Request response" at bounding box center [424, 118] width 38 height 7
click at [405, 116] on input "Request response" at bounding box center [398, 119] width 14 height 14
checkbox input "true"
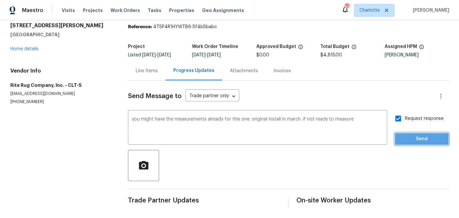
click at [413, 144] on button "Send" at bounding box center [422, 139] width 54 height 12
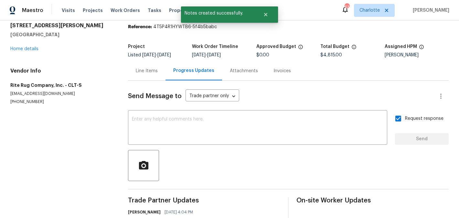
click at [26, 45] on div "[STREET_ADDRESS][PERSON_NAME] Home details" at bounding box center [61, 37] width 102 height 30
click at [23, 47] on link "Home details" at bounding box center [24, 49] width 28 height 5
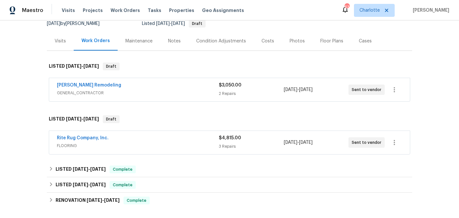
scroll to position [63, 0]
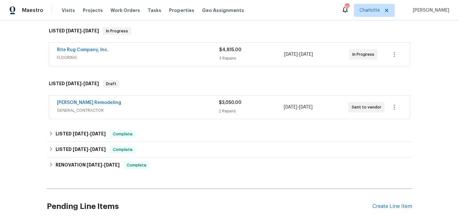
scroll to position [104, 0]
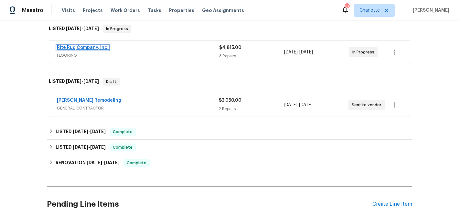
click at [81, 49] on link "Rite Rug Company, Inc." at bounding box center [83, 47] width 52 height 5
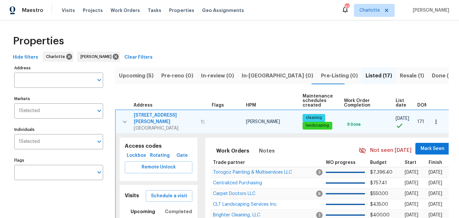
scroll to position [49, 0]
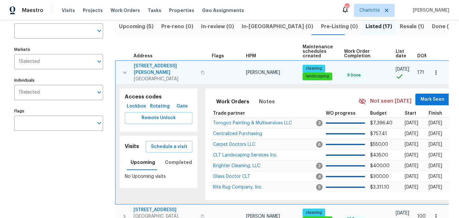
click at [123, 69] on icon "button" at bounding box center [125, 73] width 8 height 8
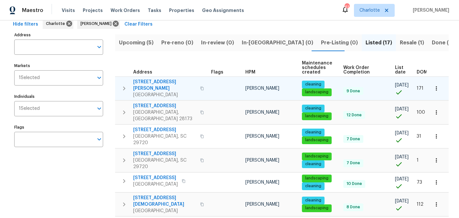
scroll to position [0, 0]
